Goal: Information Seeking & Learning: Check status

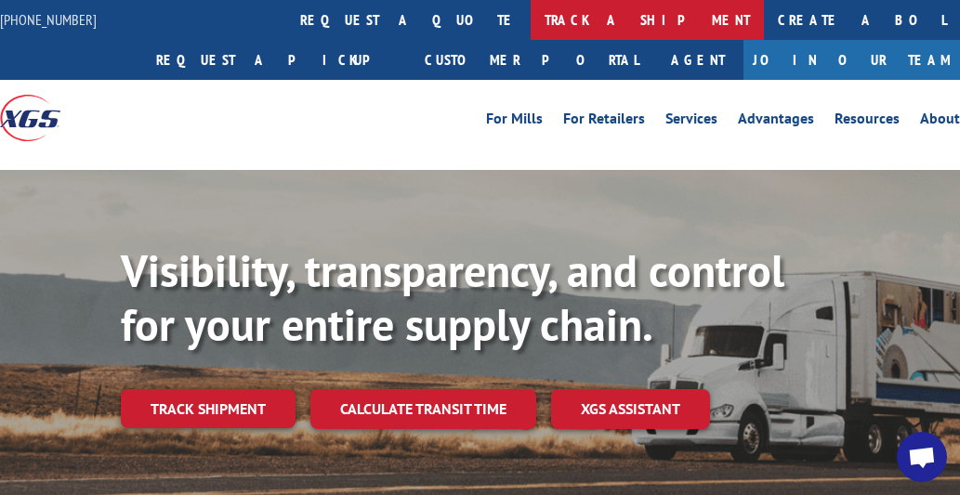
click at [531, 25] on link "track a shipment" at bounding box center [647, 20] width 233 height 40
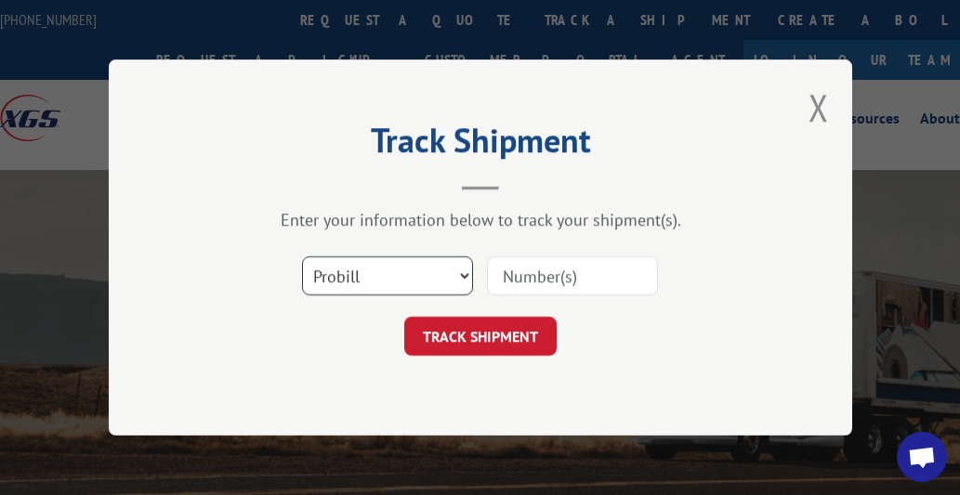
drag, startPoint x: 429, startPoint y: 275, endPoint x: 413, endPoint y: 284, distance: 17.9
click at [427, 275] on select "Select category... Probill BOL PO" at bounding box center [387, 276] width 171 height 39
select select "bol"
click at [302, 257] on select "Select category... Probill BOL PO" at bounding box center [387, 276] width 171 height 39
click at [618, 275] on input at bounding box center [572, 276] width 171 height 39
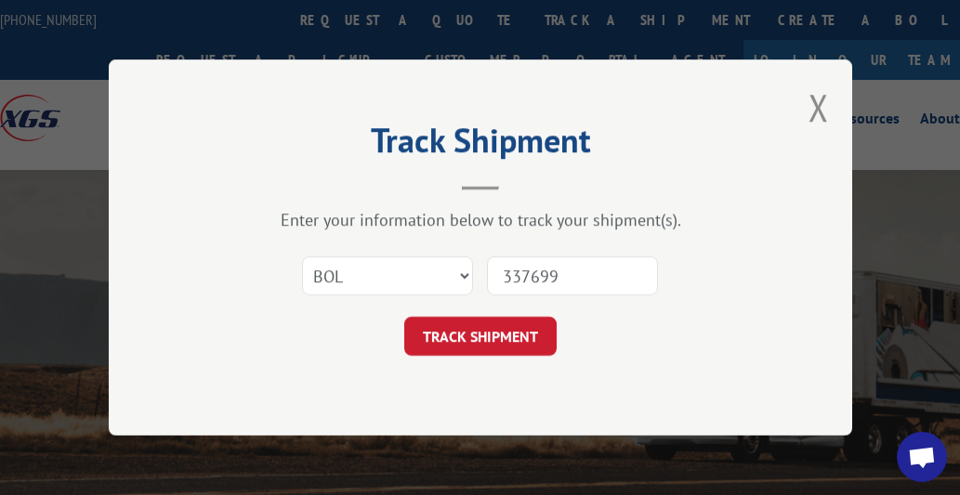
type input "3376995"
click button "TRACK SHIPMENT" at bounding box center [480, 336] width 152 height 39
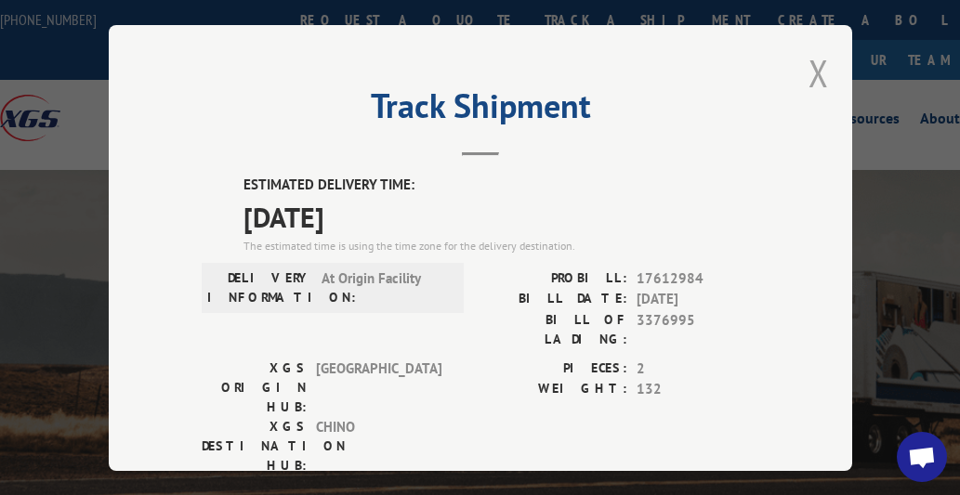
click at [812, 69] on button "Close modal" at bounding box center [819, 72] width 20 height 49
